Goal: Use online tool/utility: Utilize a website feature to perform a specific function

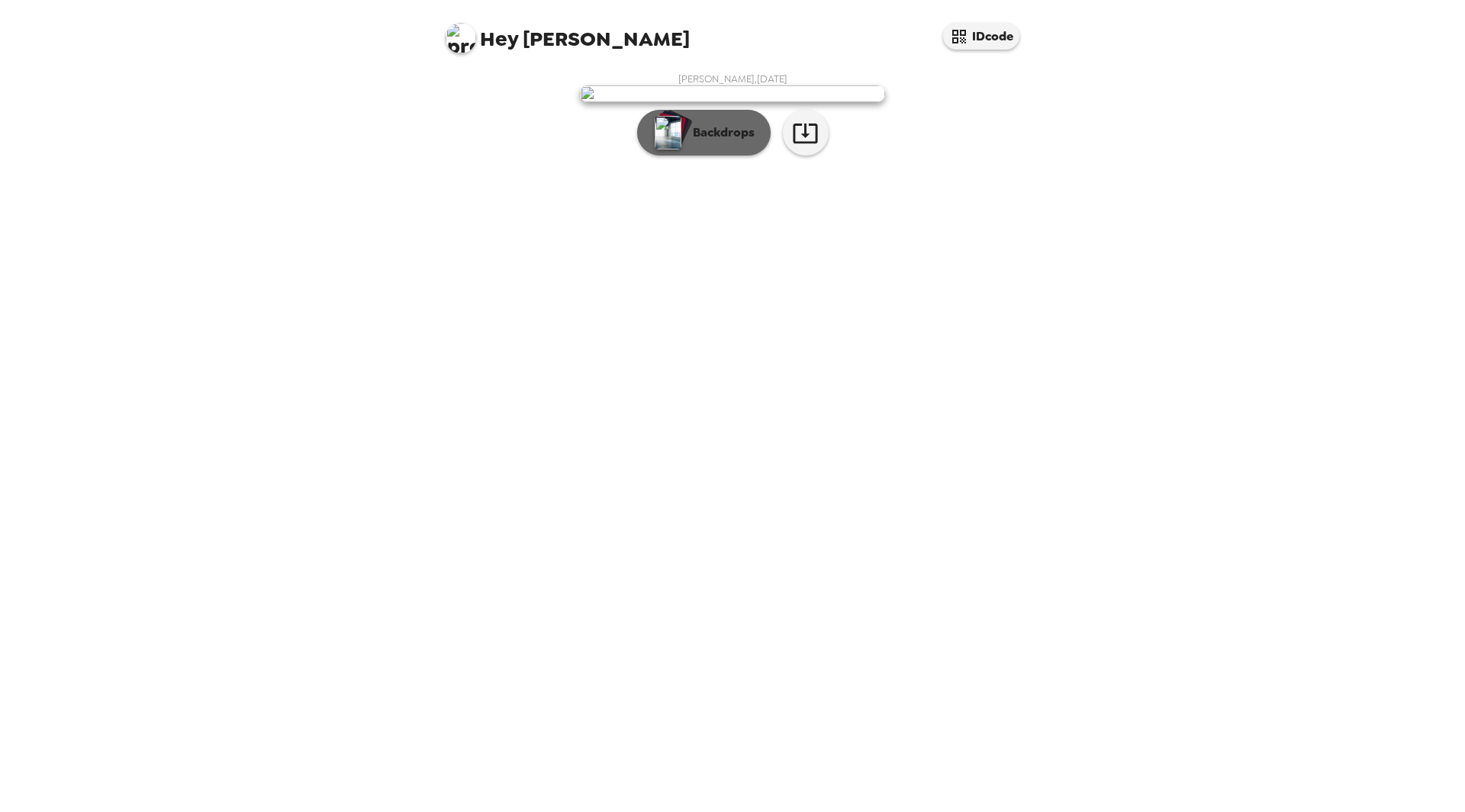
click at [705, 142] on p "Backdrops" at bounding box center [719, 133] width 70 height 18
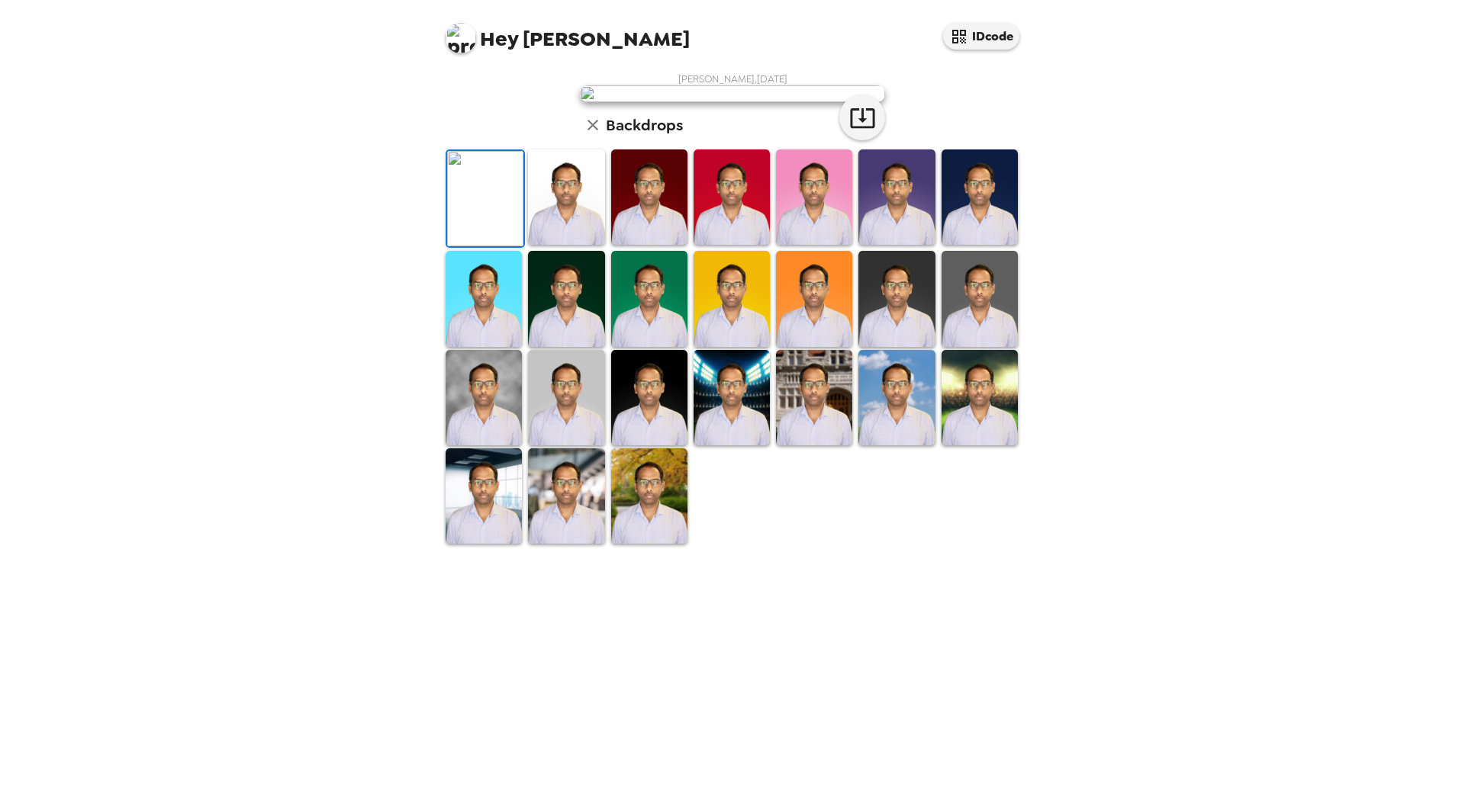
click at [556, 245] on img at bounding box center [566, 198] width 77 height 96
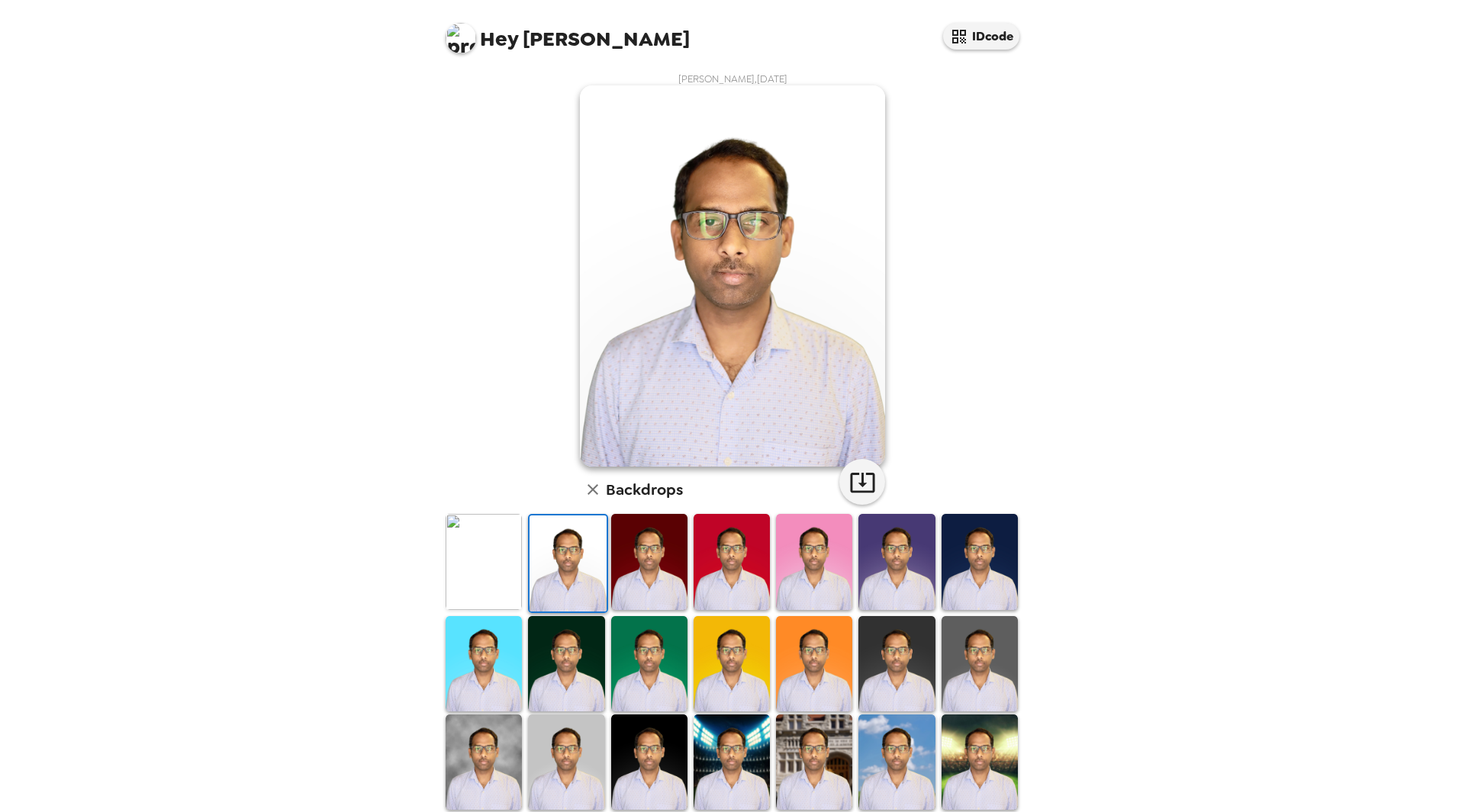
click at [650, 566] on img at bounding box center [649, 562] width 77 height 96
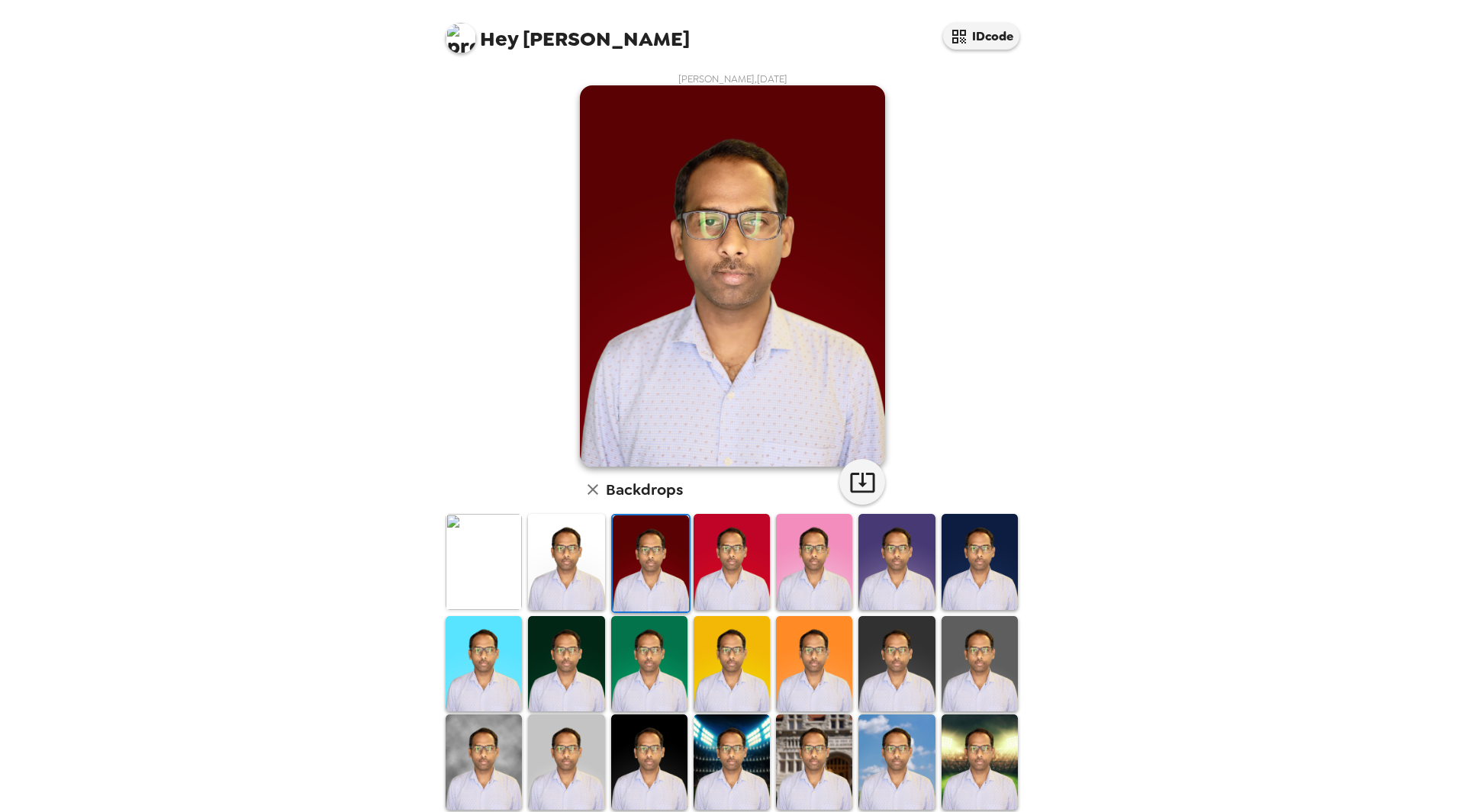
click at [958, 732] on img at bounding box center [979, 762] width 77 height 96
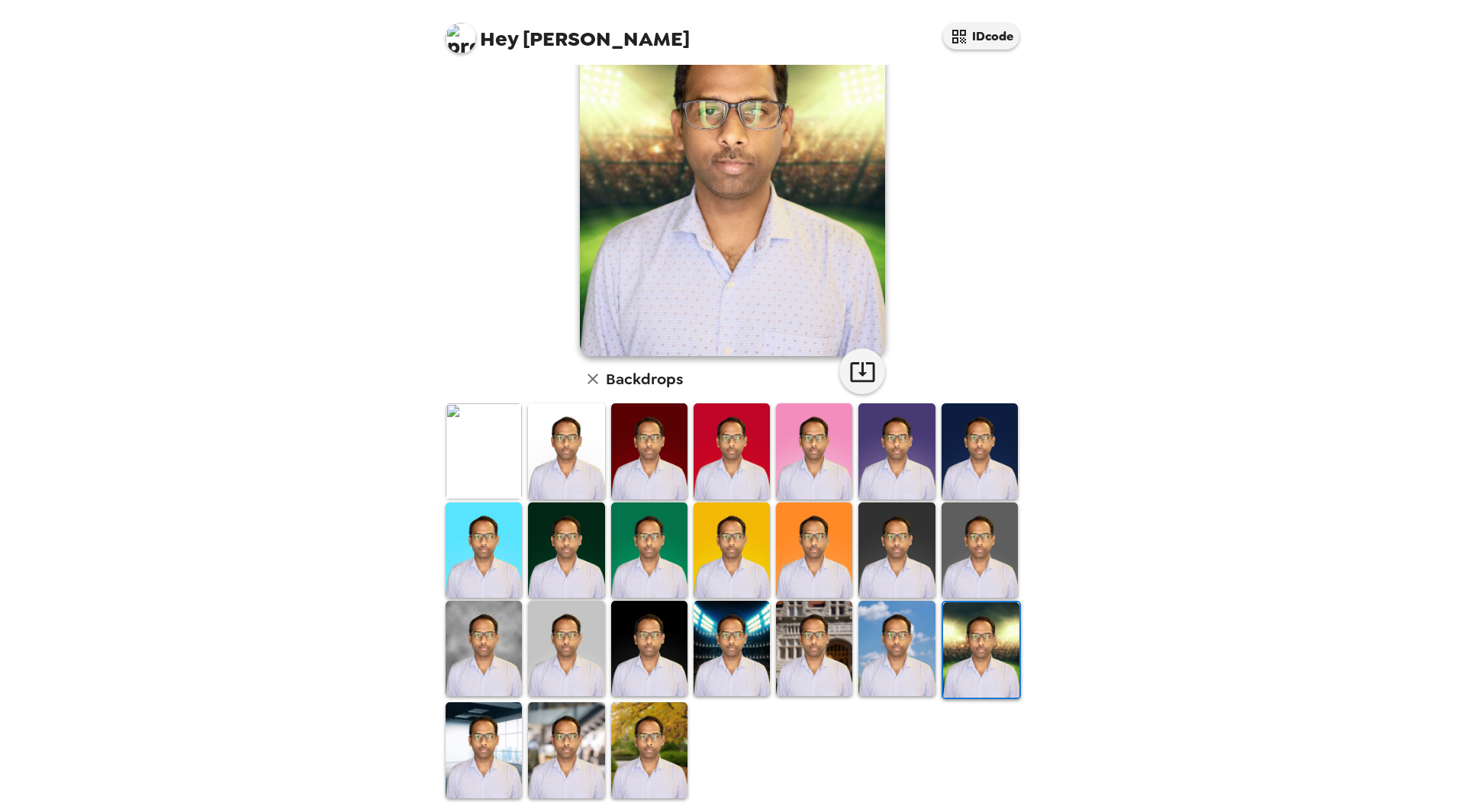
scroll to position [113, 0]
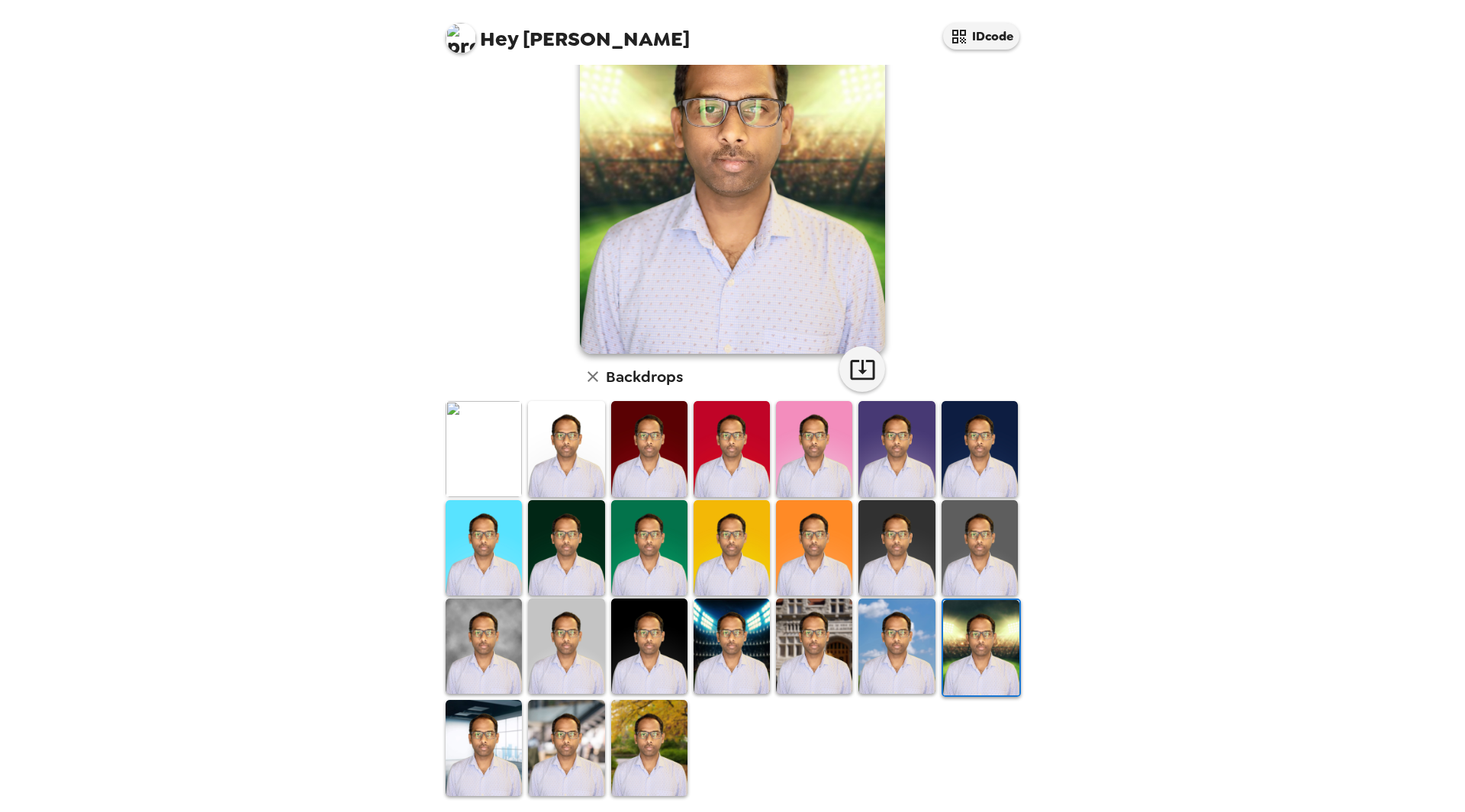
click at [652, 728] on img at bounding box center [649, 748] width 77 height 96
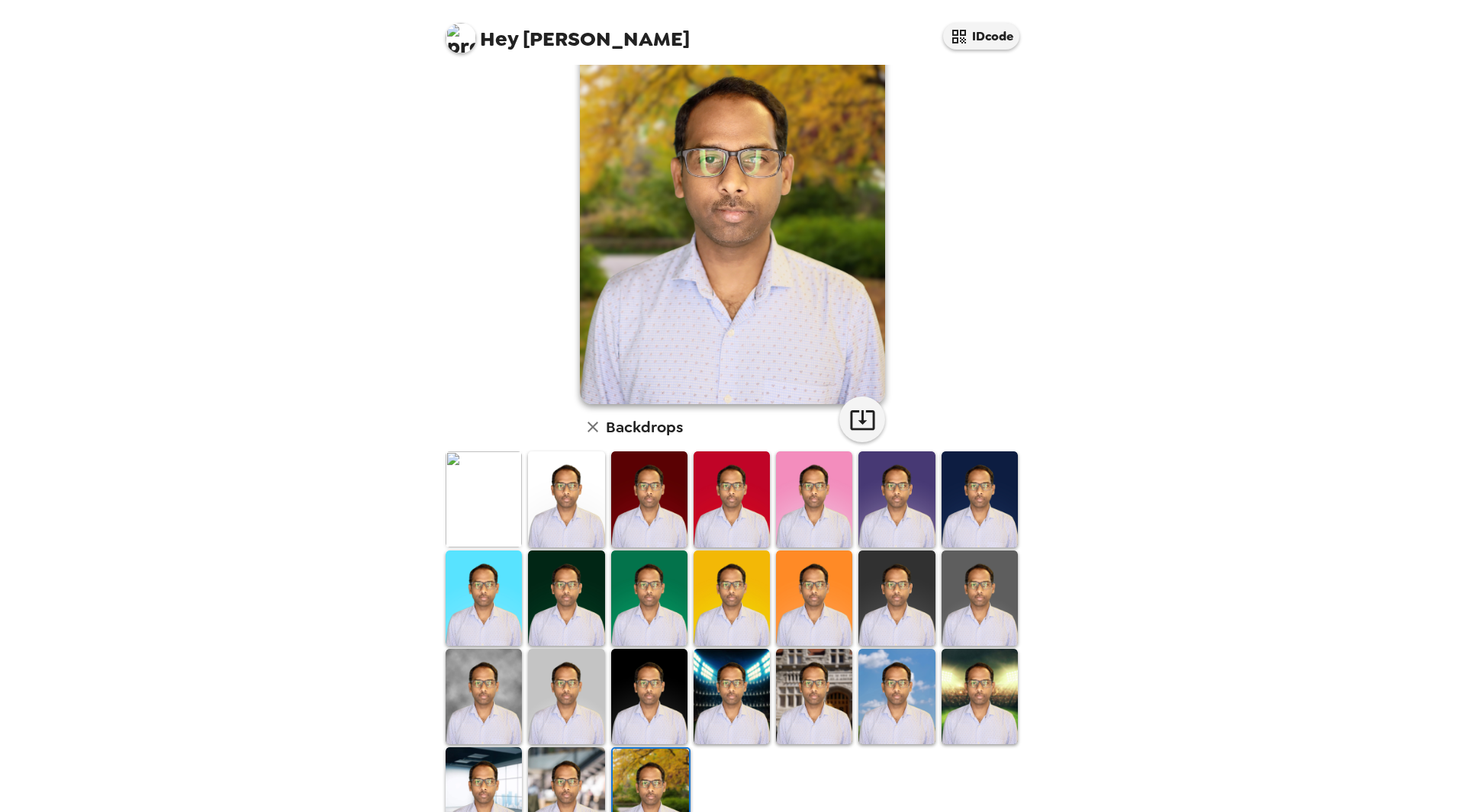
scroll to position [0, 0]
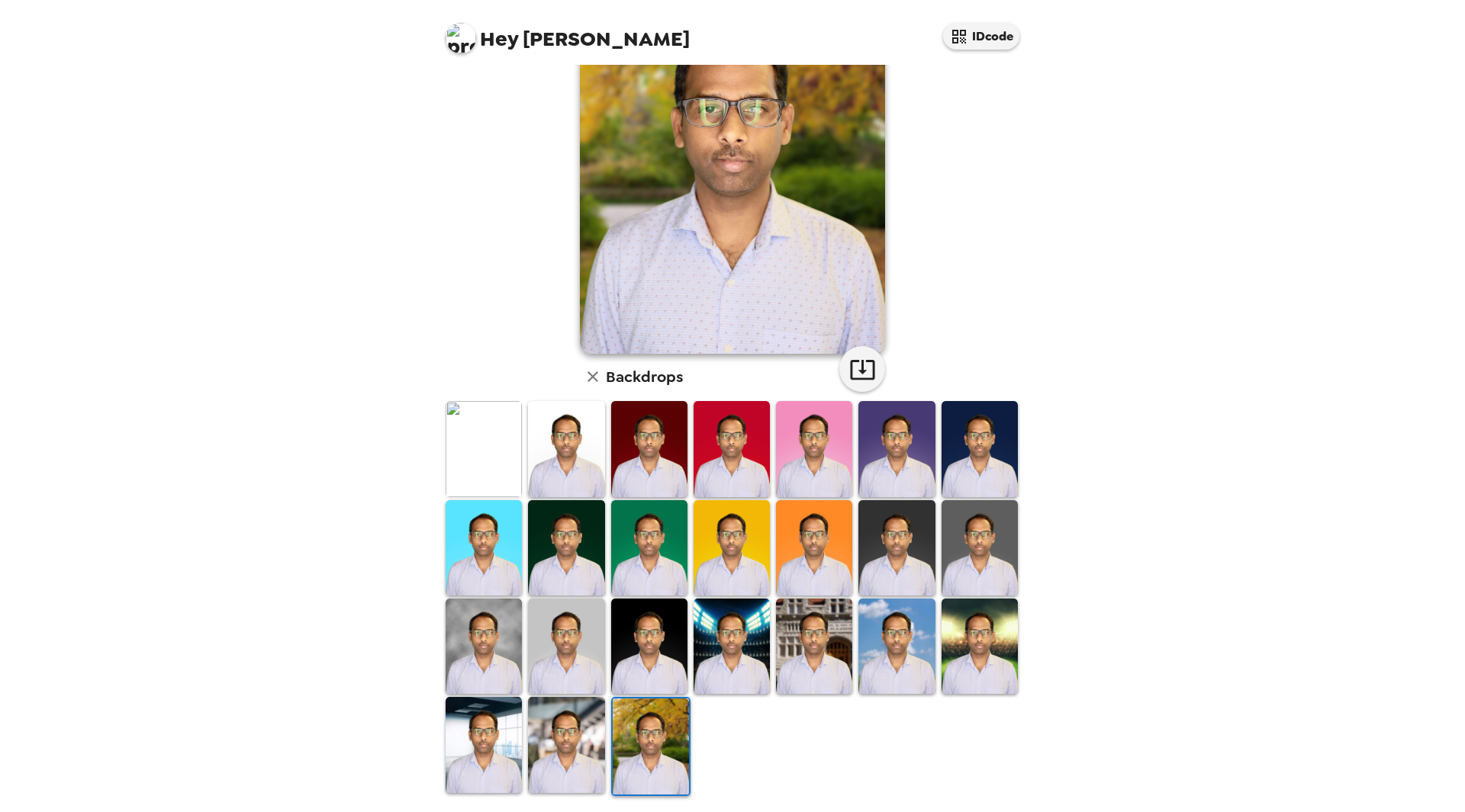
click at [491, 482] on img at bounding box center [484, 449] width 77 height 96
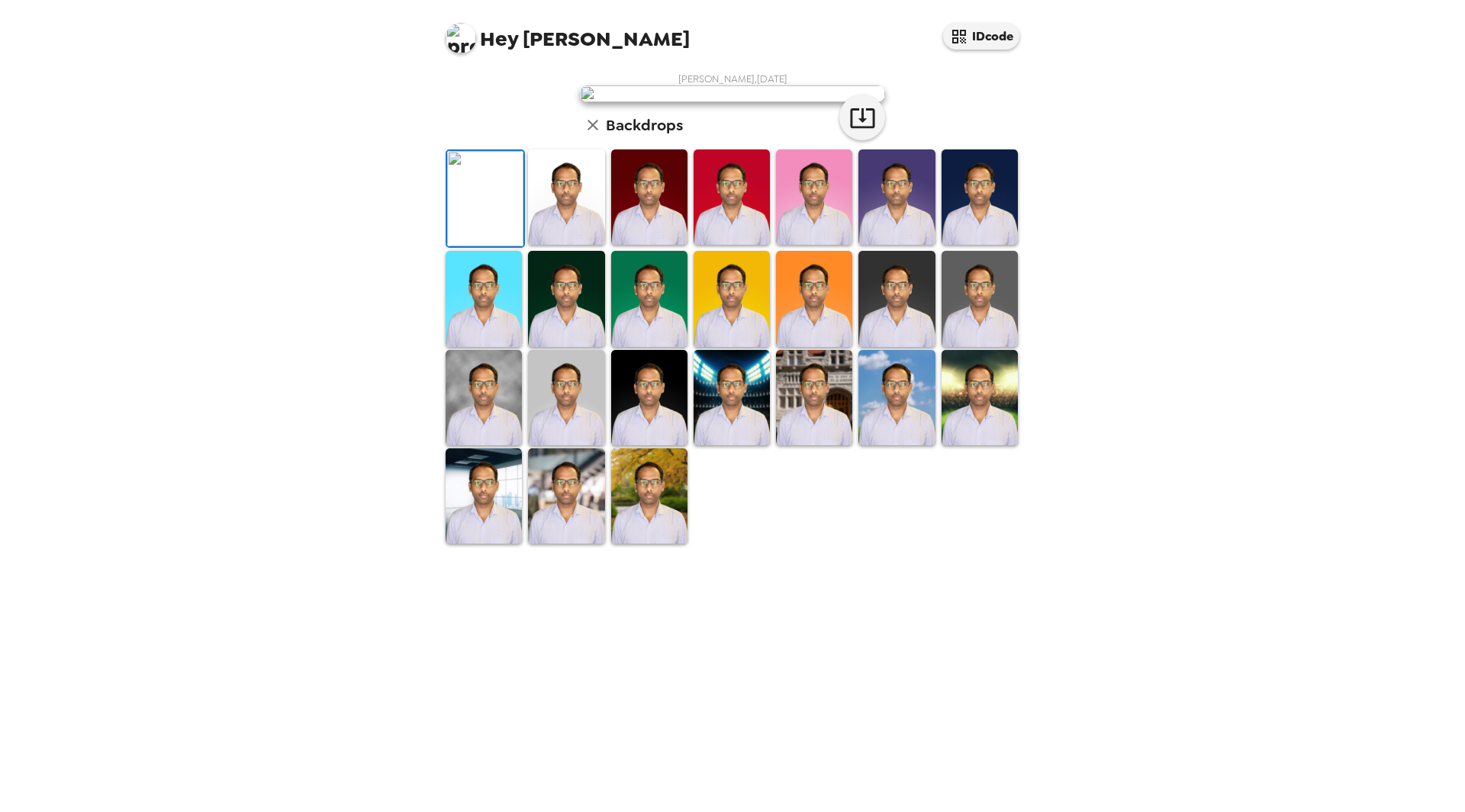
scroll to position [113, 0]
click at [724, 446] on img at bounding box center [732, 398] width 77 height 96
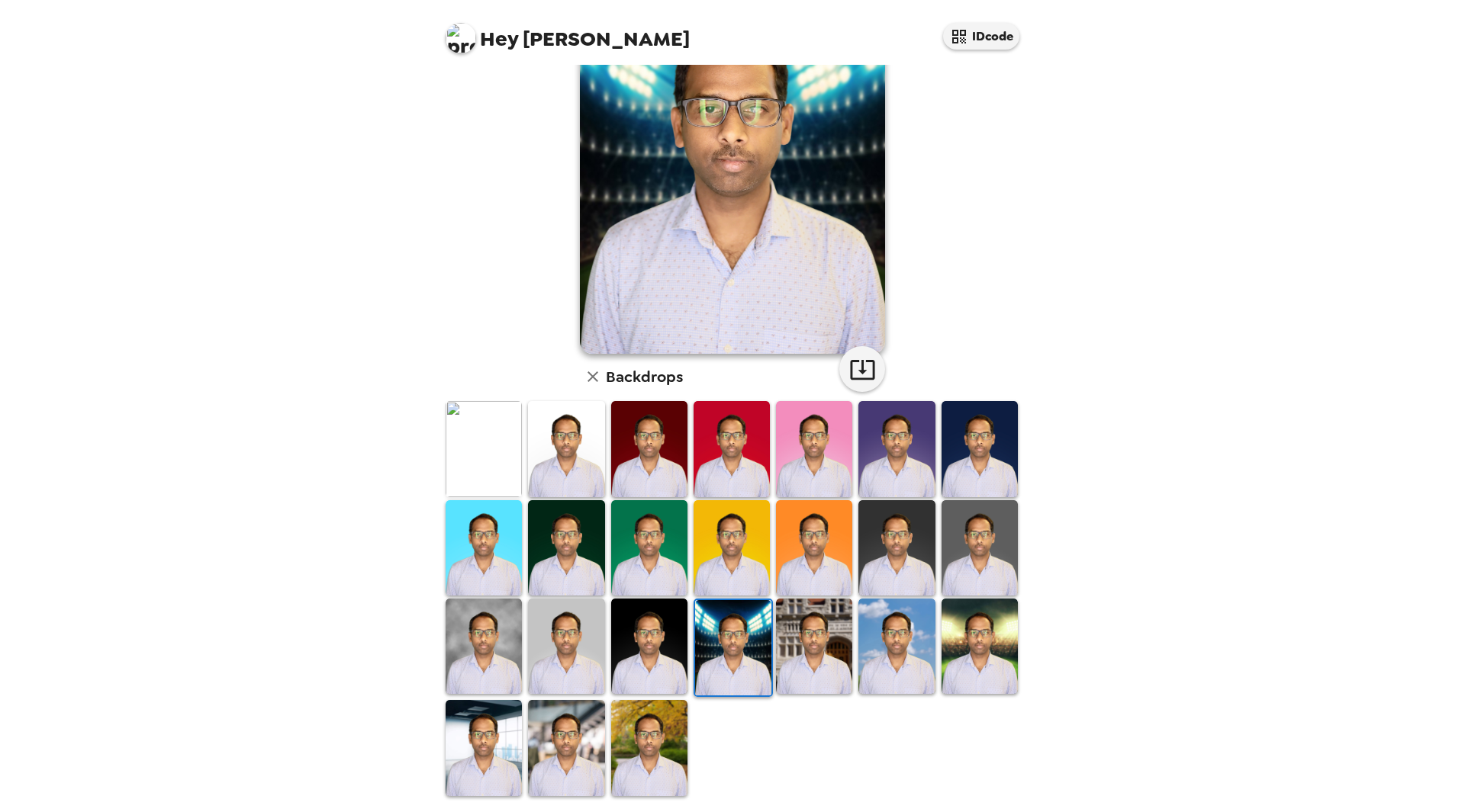
click at [635, 743] on img at bounding box center [649, 748] width 77 height 96
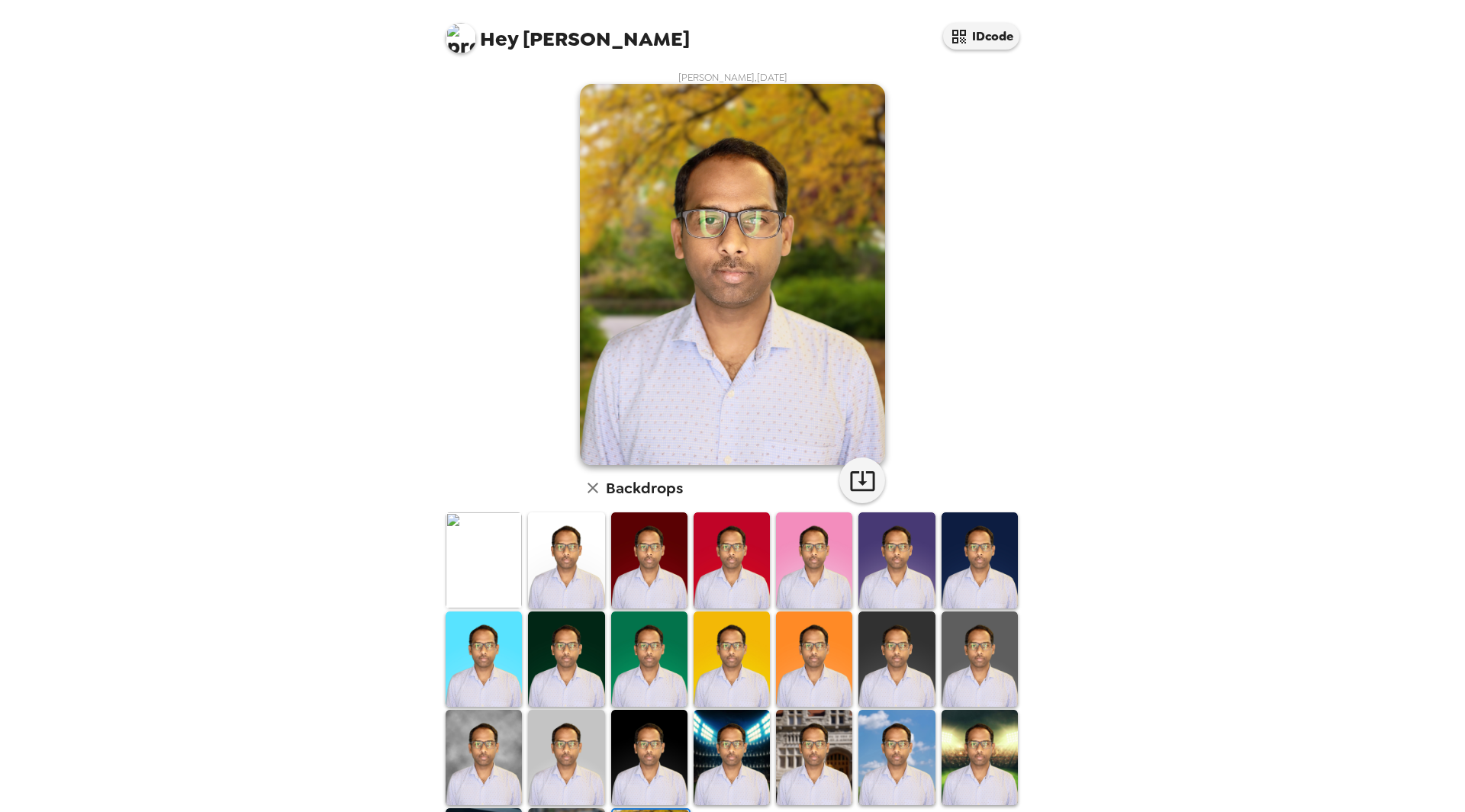
scroll to position [0, 0]
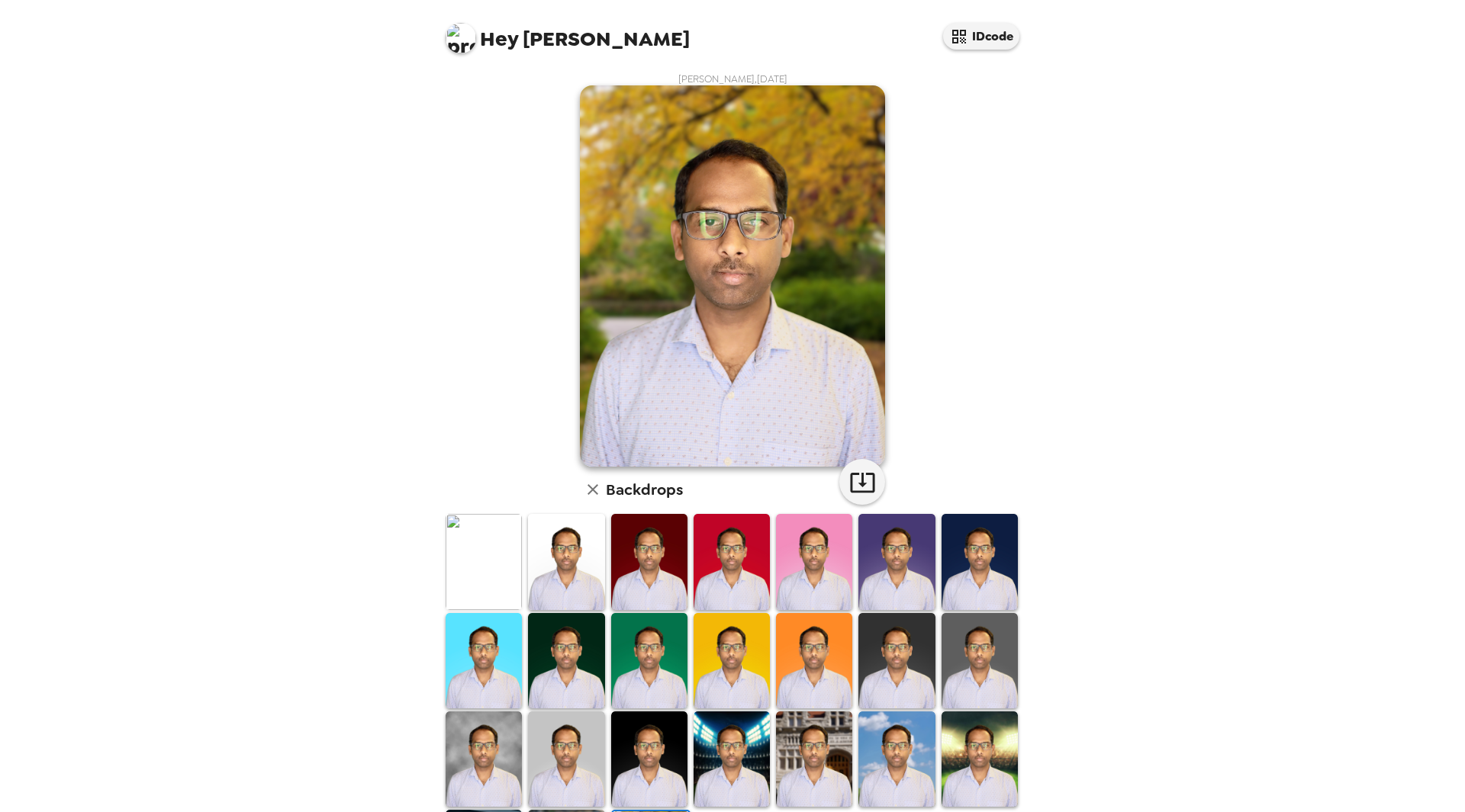
click at [476, 577] on img at bounding box center [484, 562] width 77 height 96
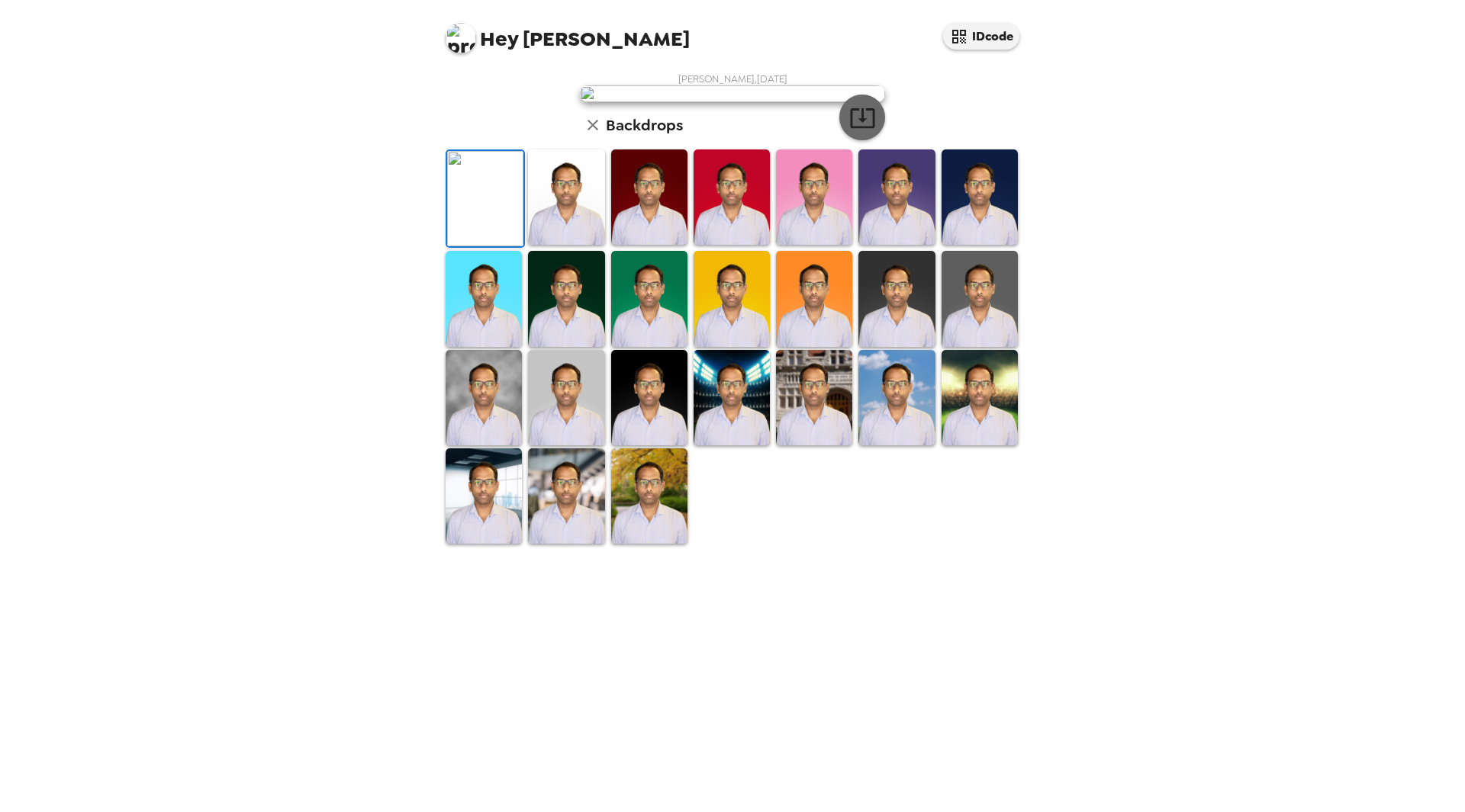
click at [867, 128] on icon "button" at bounding box center [862, 118] width 24 height 20
drag, startPoint x: 738, startPoint y: 752, endPoint x: 755, endPoint y: 735, distance: 24.0
click at [738, 446] on img at bounding box center [732, 398] width 77 height 96
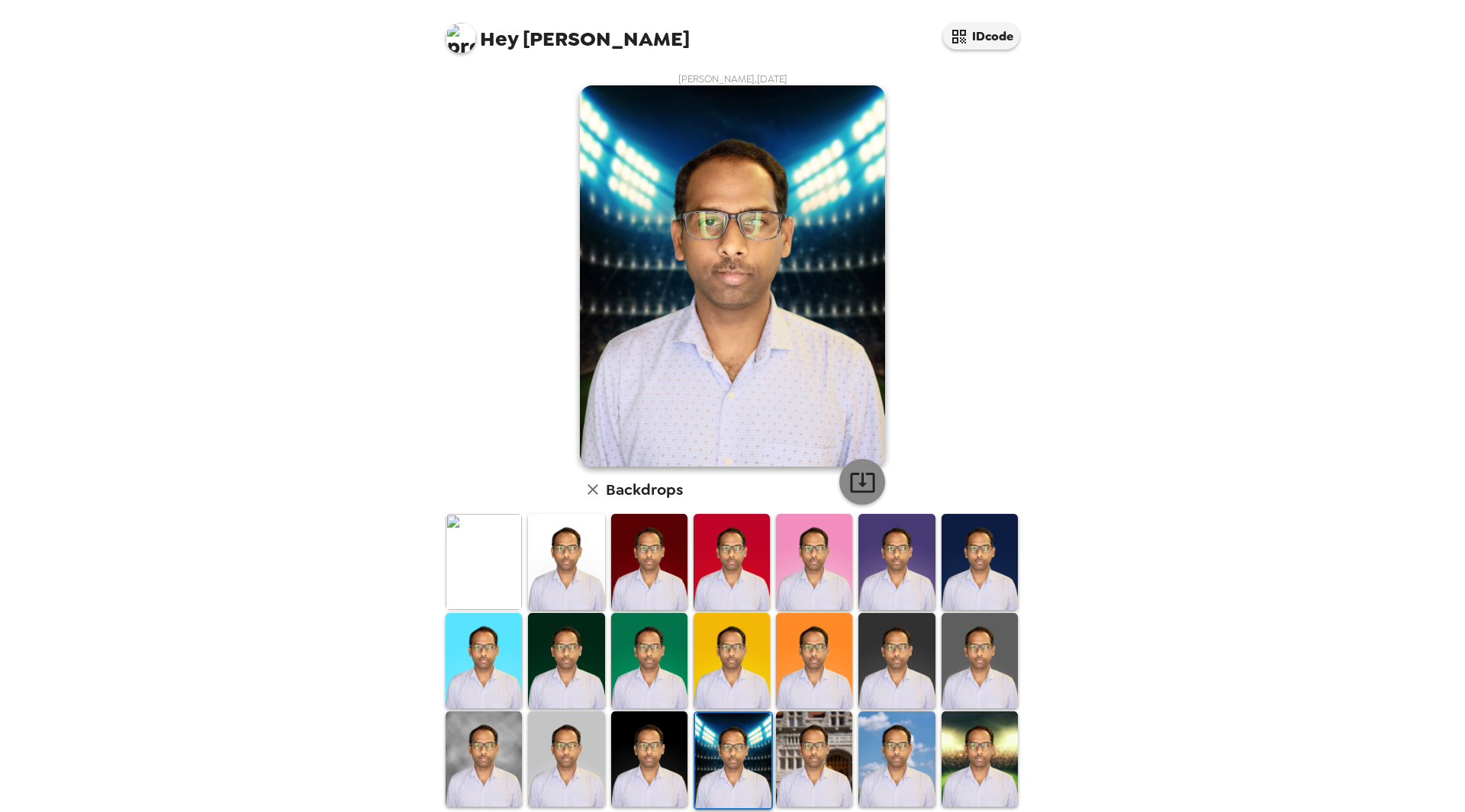
click at [855, 477] on icon "button" at bounding box center [863, 483] width 27 height 27
click at [945, 760] on img at bounding box center [979, 760] width 77 height 96
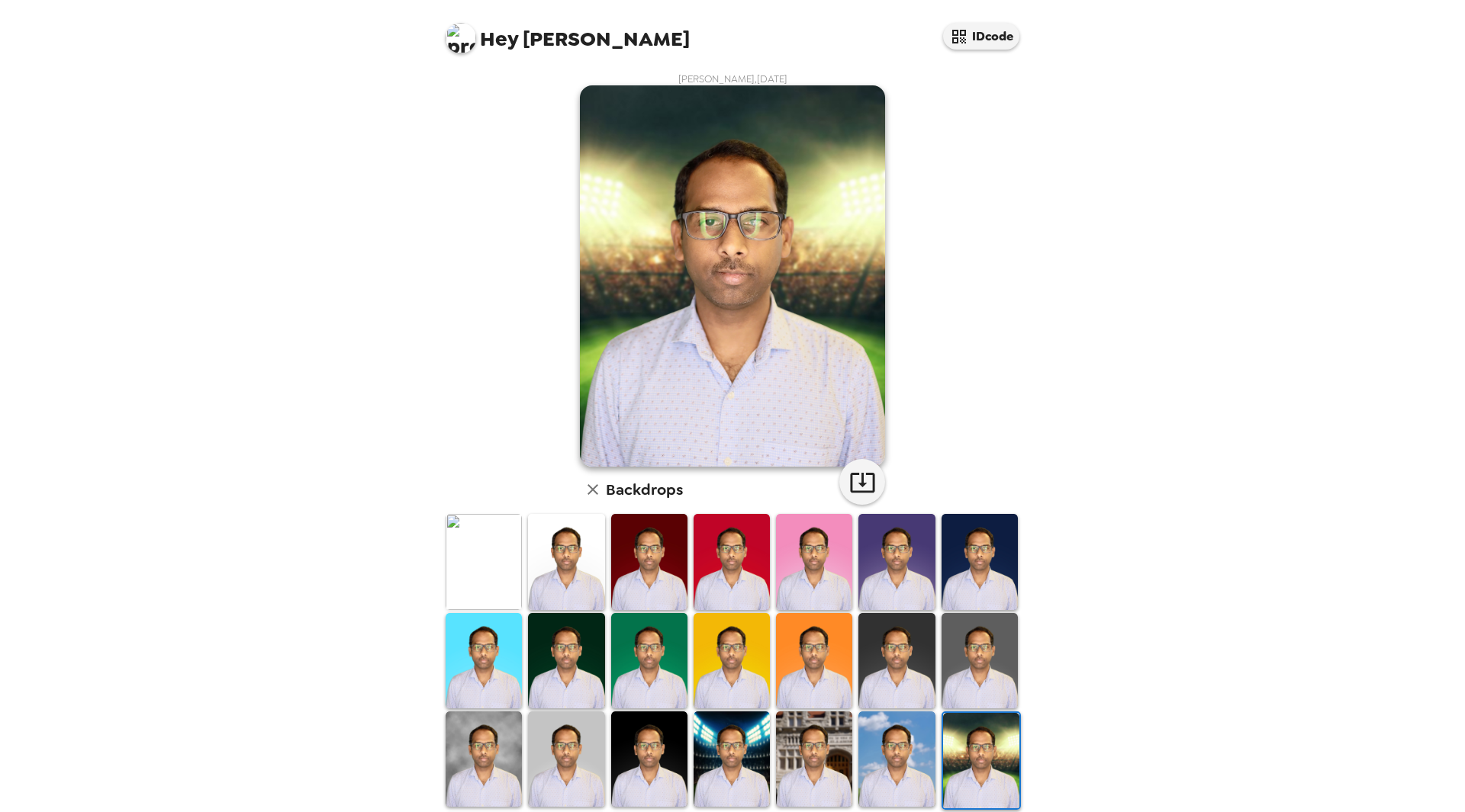
click at [876, 752] on img at bounding box center [896, 760] width 77 height 96
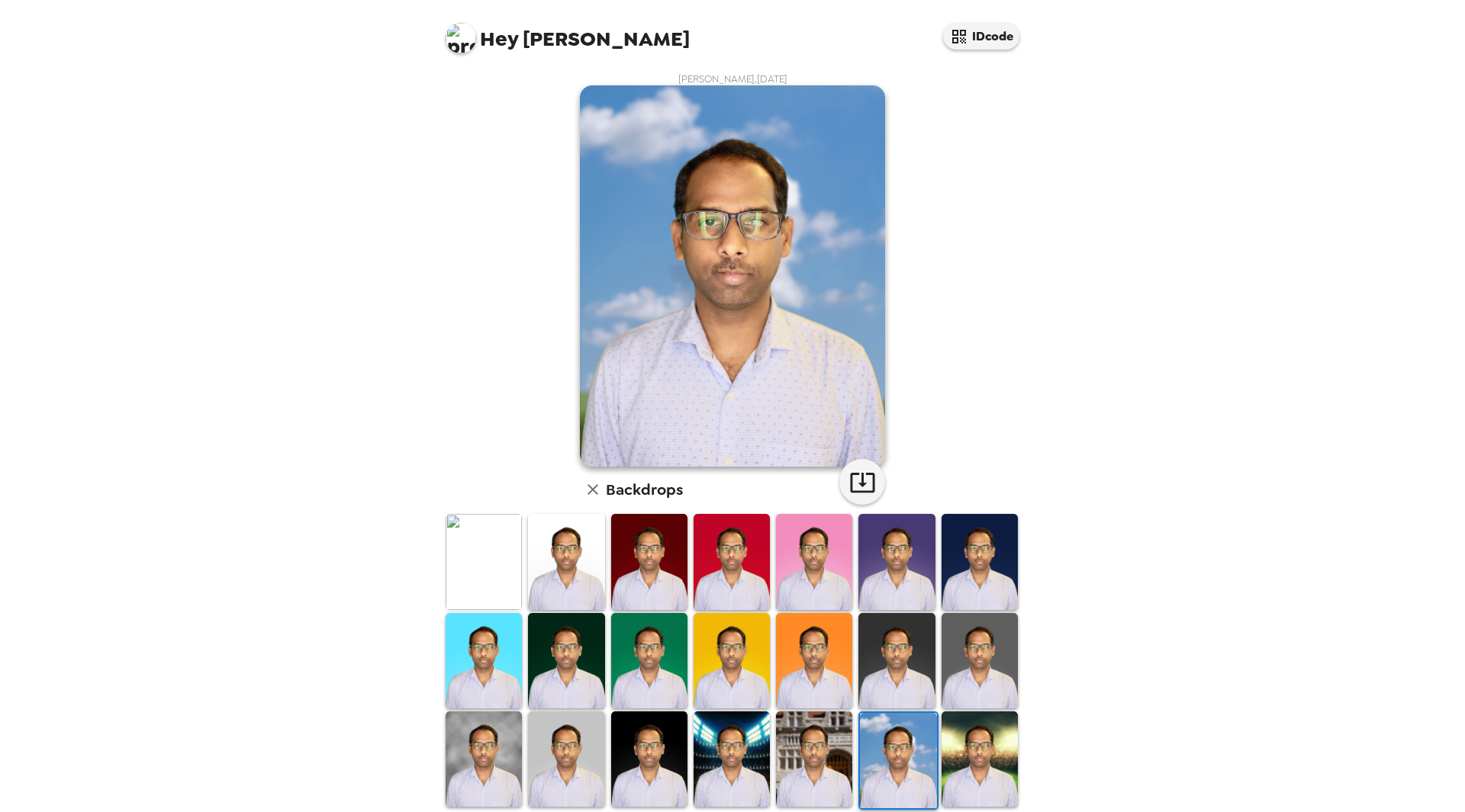
scroll to position [113, 0]
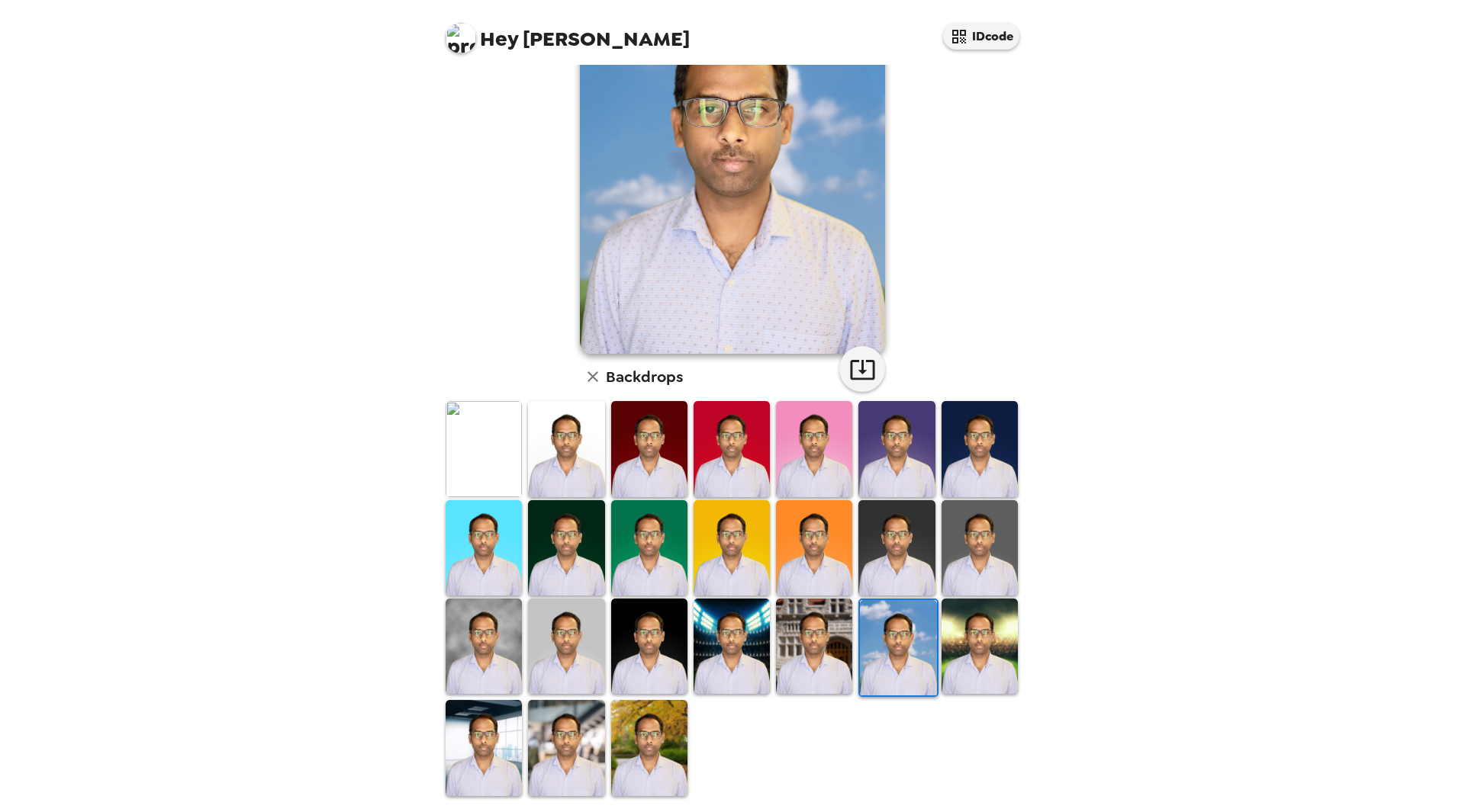
click at [655, 743] on img at bounding box center [649, 748] width 77 height 96
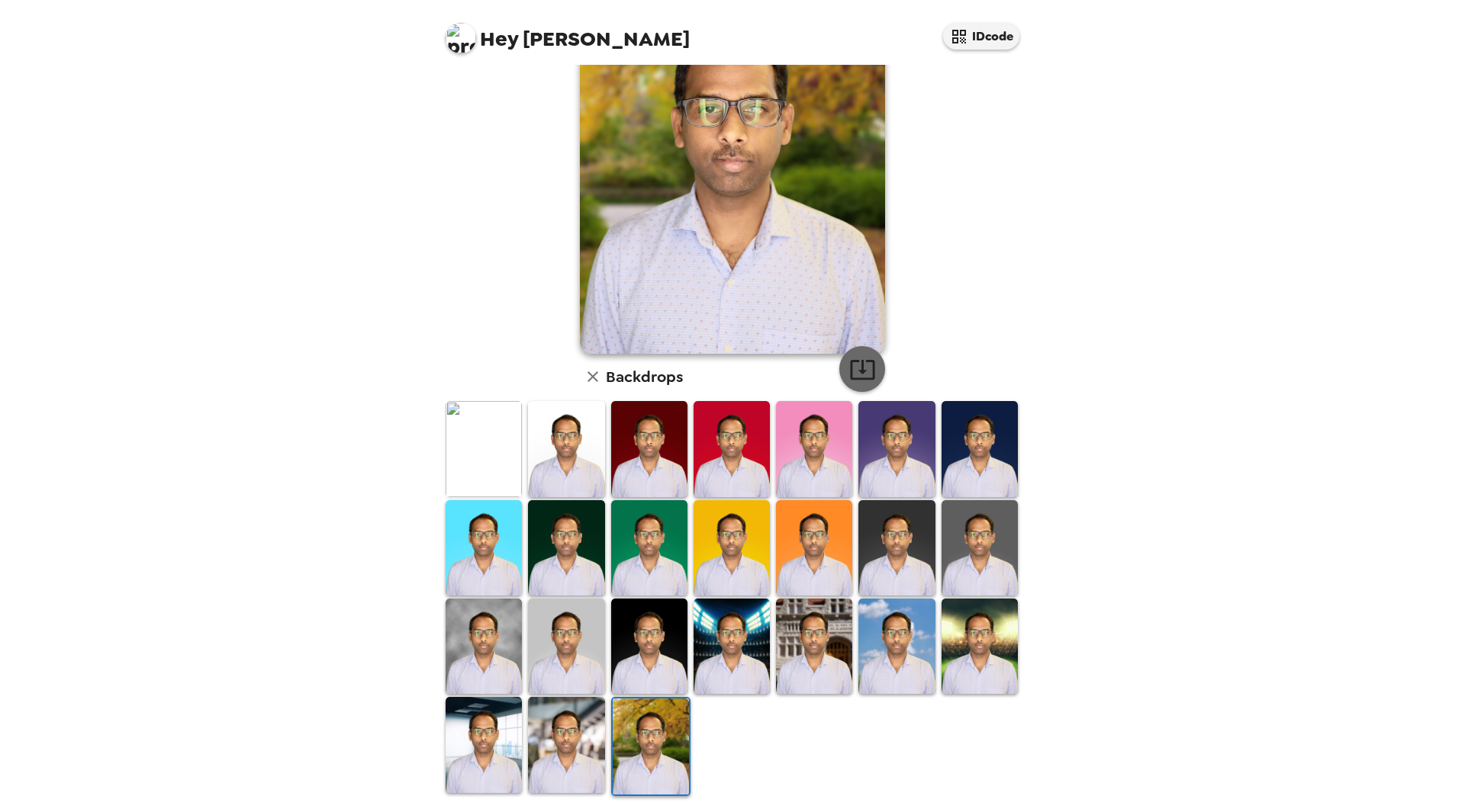
click at [859, 367] on icon "button" at bounding box center [863, 370] width 27 height 27
click at [477, 723] on img at bounding box center [484, 745] width 77 height 96
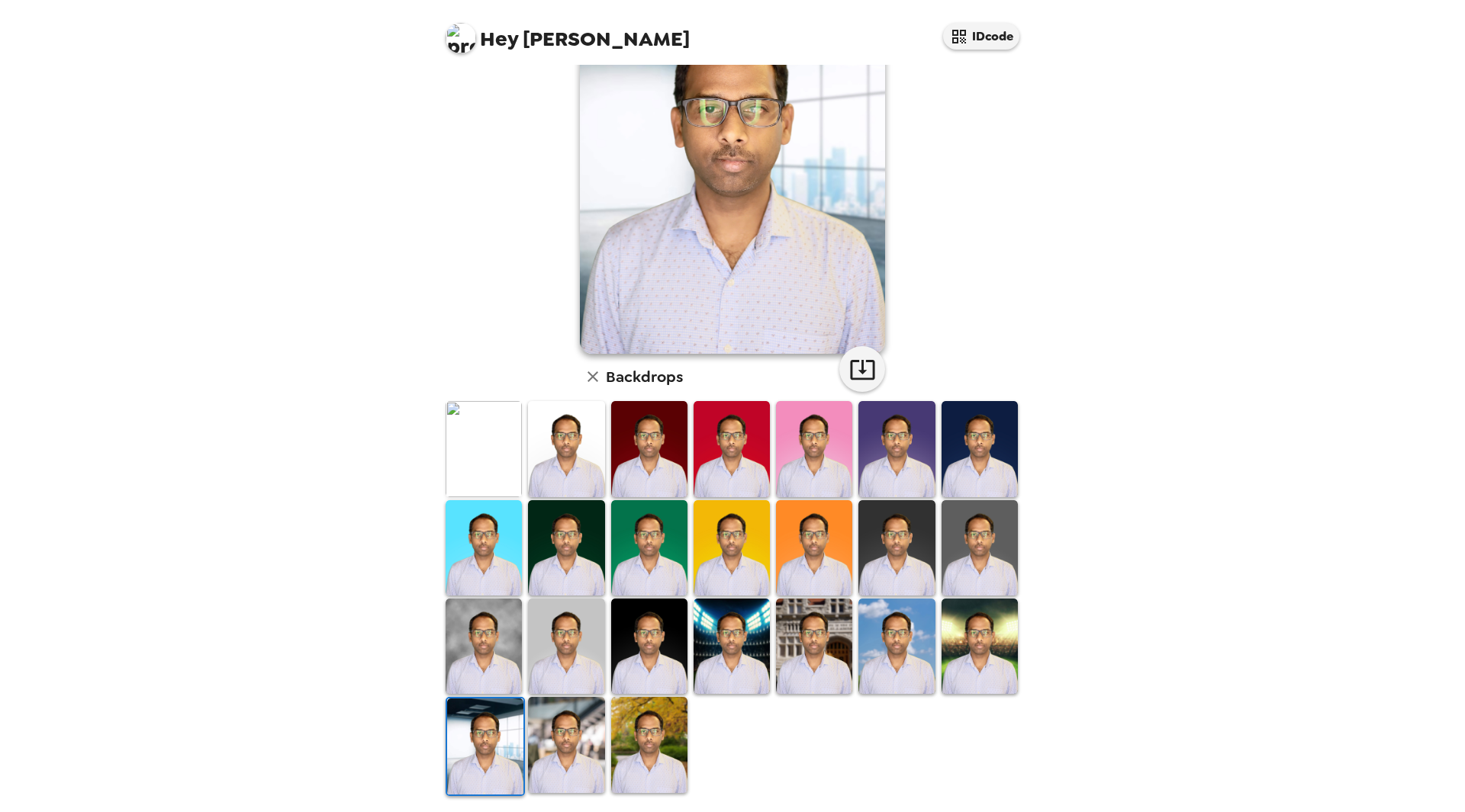
scroll to position [0, 0]
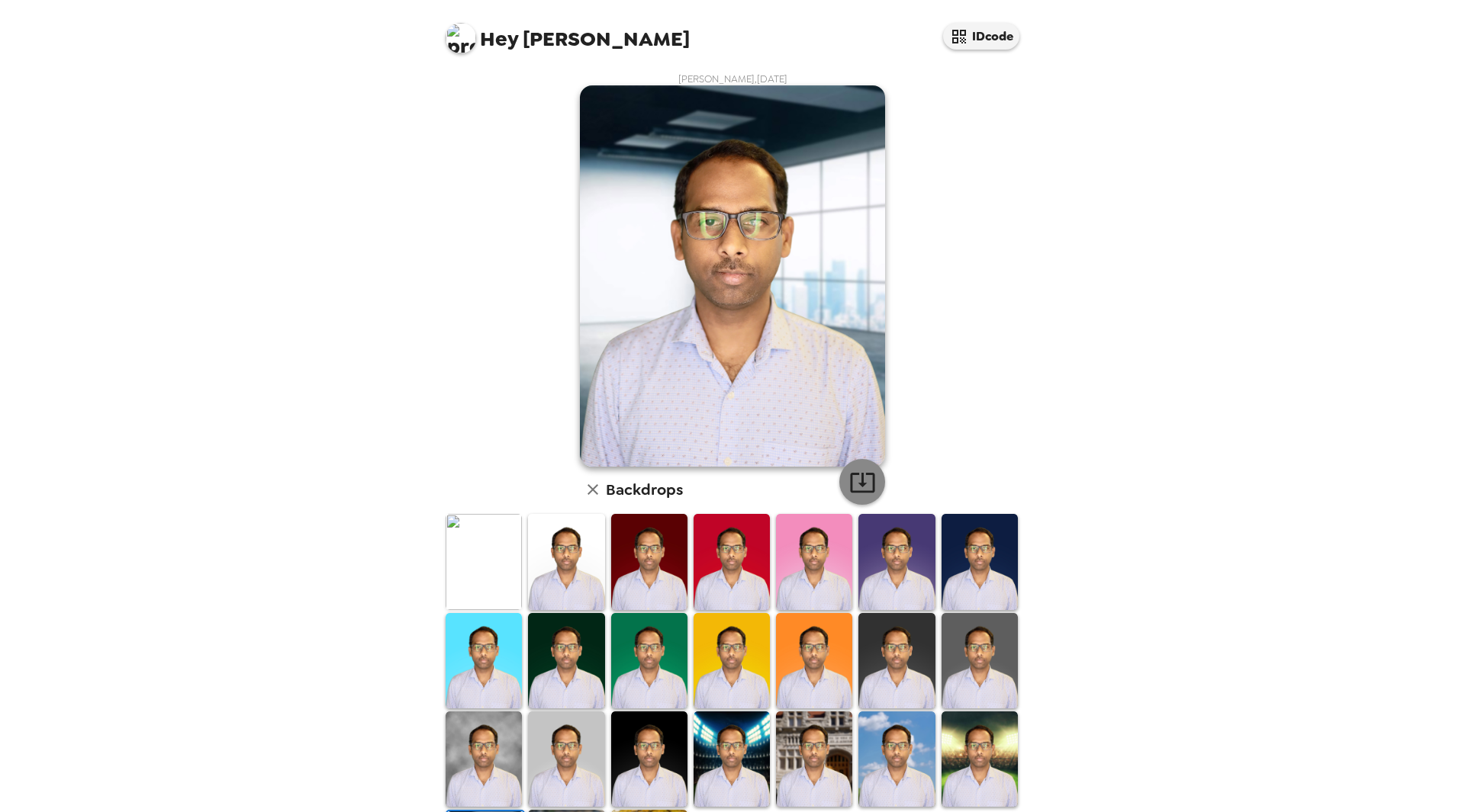
click at [866, 481] on icon "button" at bounding box center [863, 483] width 27 height 27
click at [467, 563] on img at bounding box center [484, 562] width 77 height 96
